Goal: Information Seeking & Learning: Learn about a topic

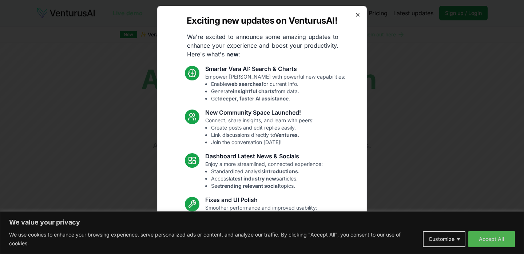
click at [356, 16] on icon "button" at bounding box center [357, 14] width 3 height 3
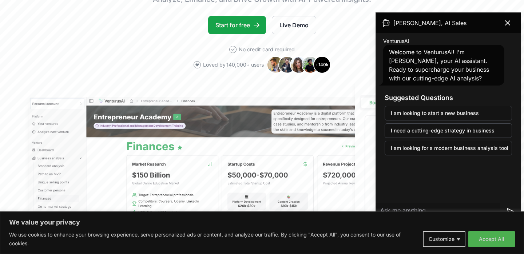
scroll to position [118, 0]
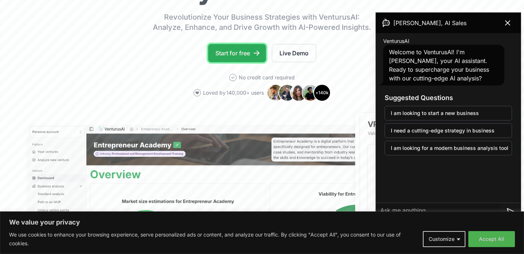
click at [258, 61] on link "Start for free" at bounding box center [237, 53] width 58 height 18
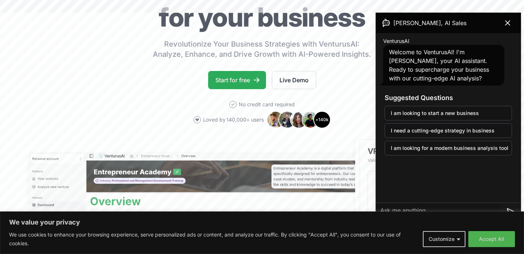
scroll to position [0, 0]
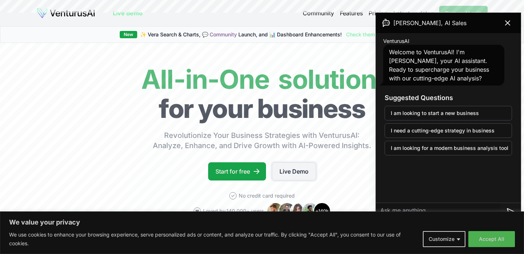
click at [300, 178] on link "Live Demo" at bounding box center [294, 171] width 44 height 18
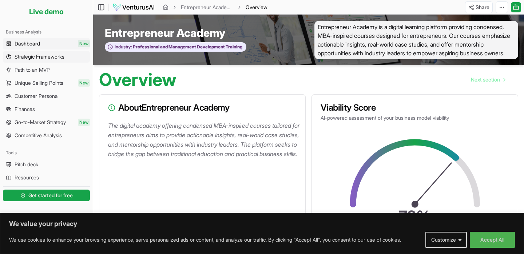
click at [36, 60] on span "Strategic Frameworks" at bounding box center [40, 56] width 50 height 7
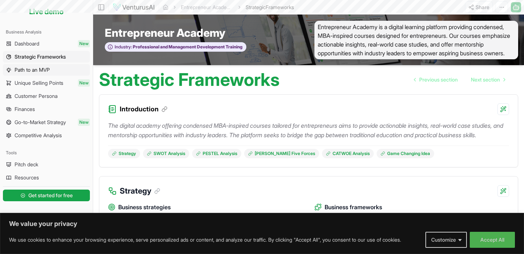
click at [43, 70] on span "Path to an MVP" at bounding box center [32, 69] width 35 height 7
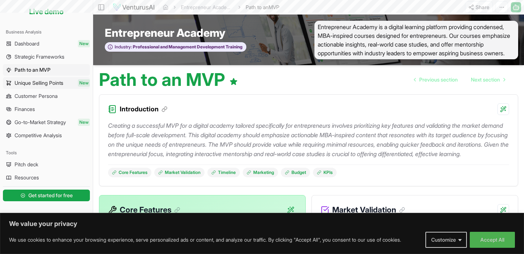
click at [45, 83] on span "Unique Selling Points" at bounding box center [39, 82] width 49 height 7
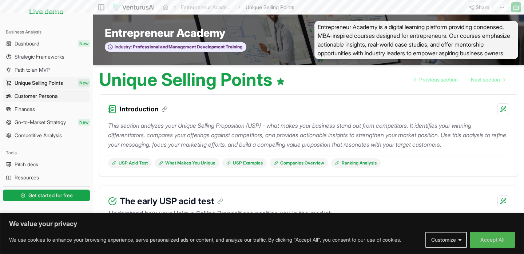
click at [45, 99] on span "Customer Persona" at bounding box center [36, 95] width 43 height 7
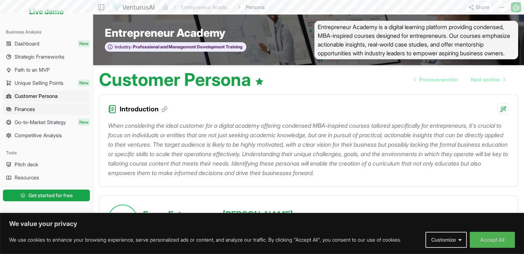
click at [45, 108] on link "Finances" at bounding box center [46, 109] width 87 height 12
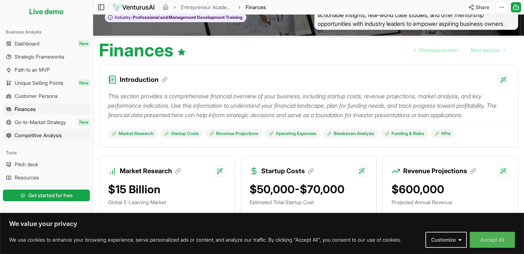
scroll to position [35, 0]
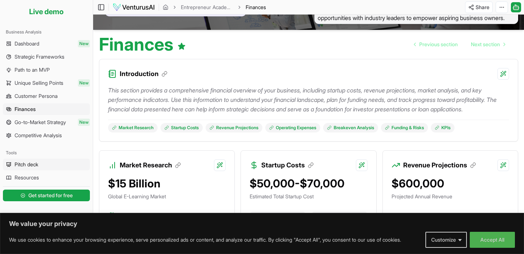
click at [37, 165] on span "Pitch deck" at bounding box center [27, 164] width 24 height 7
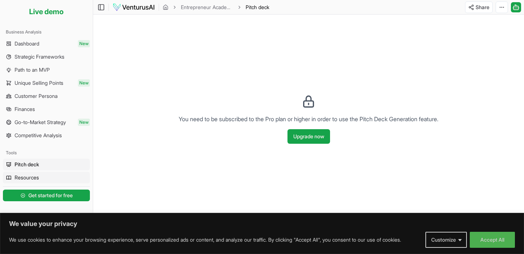
click at [38, 175] on span "Resources" at bounding box center [27, 177] width 24 height 7
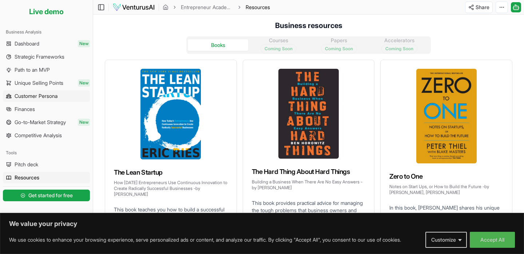
click at [33, 99] on span "Customer Persona" at bounding box center [36, 95] width 43 height 7
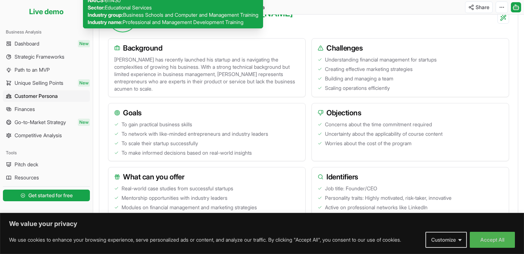
scroll to position [343, 0]
